Goal: Communication & Community: Connect with others

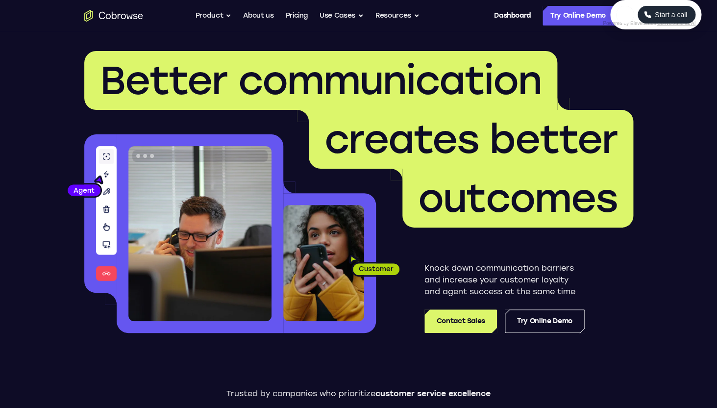
click at [657, 20] on span "Start a call" at bounding box center [671, 15] width 38 height 10
click at [674, 50] on button "Start a call" at bounding box center [687, 37] width 26 height 26
click at [662, 65] on span "New call" at bounding box center [672, 60] width 32 height 10
click at [651, 69] on textarea "Text message input" at bounding box center [663, 60] width 25 height 18
type textarea "add a team member"
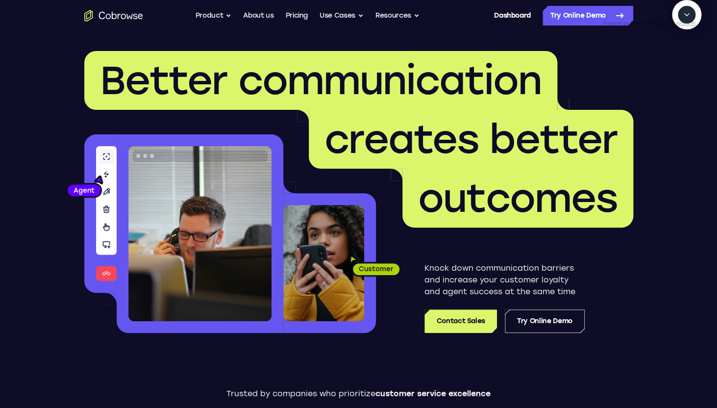
scroll to position [15, 0]
click at [651, 69] on textarea "Text message input" at bounding box center [663, 60] width 25 height 18
type textarea "sure"
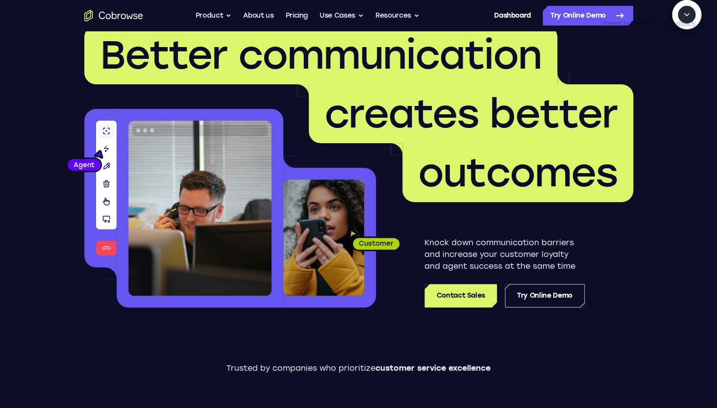
scroll to position [95, 0]
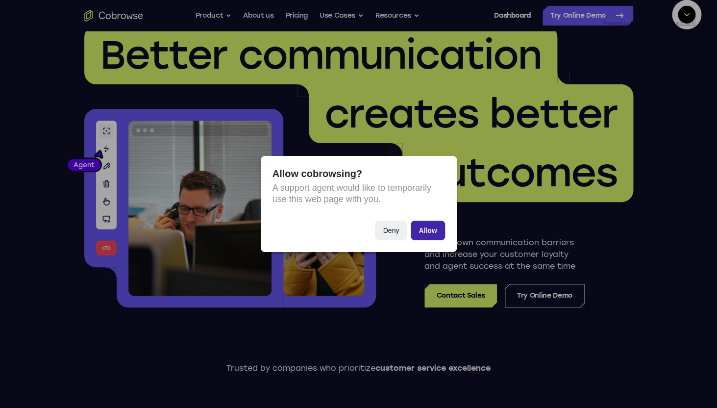
click at [437, 233] on button "Allow" at bounding box center [428, 231] width 34 height 20
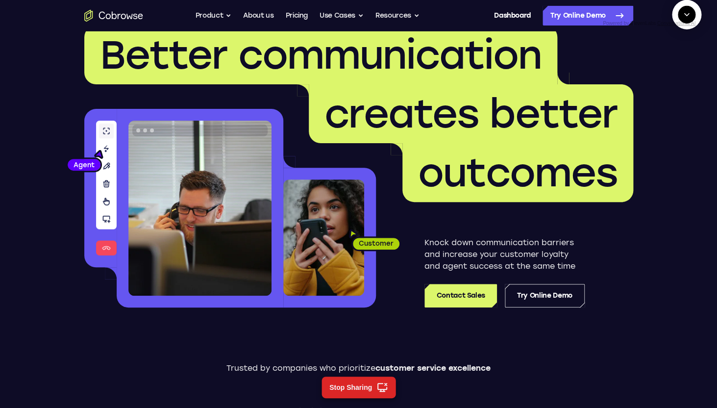
scroll to position [185, 0]
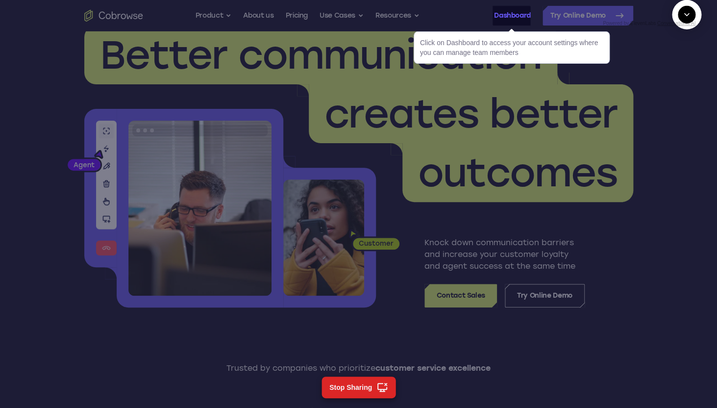
click at [519, 15] on link "Dashboard" at bounding box center [512, 16] width 37 height 20
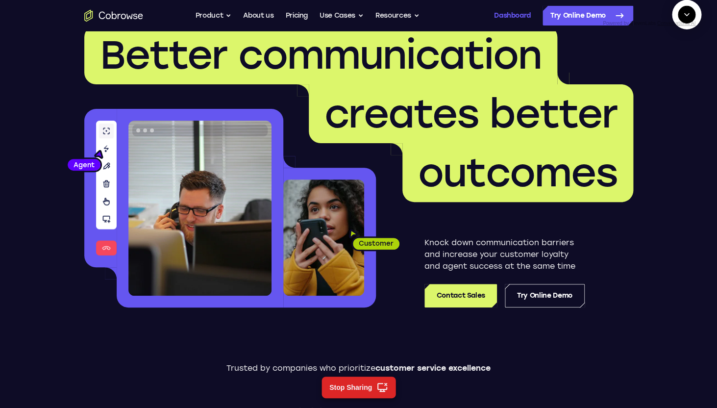
scroll to position [152, 0]
